Goal: Task Accomplishment & Management: Complete application form

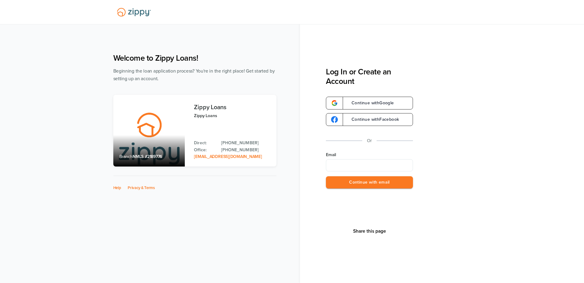
click at [335, 163] on input "Email" at bounding box center [369, 165] width 87 height 12
type input "**********"
click at [352, 183] on button "Continue with email" at bounding box center [369, 182] width 87 height 13
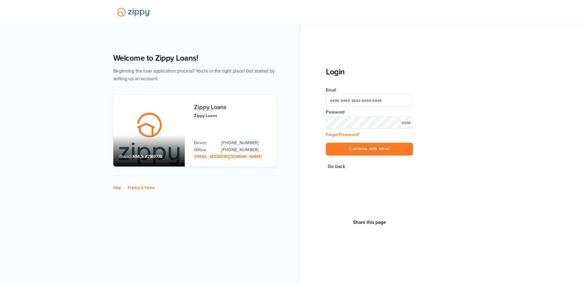
click at [326, 143] on button "Continue with email" at bounding box center [369, 149] width 87 height 13
